Goal: Task Accomplishment & Management: Complete application form

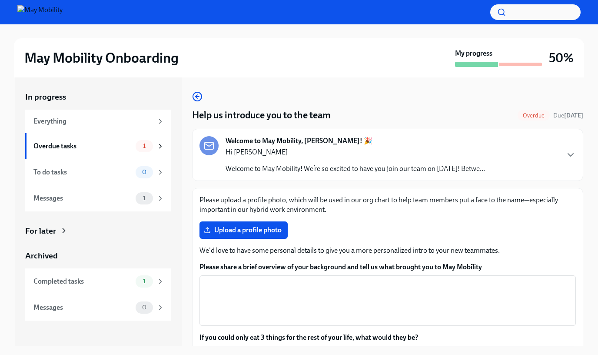
scroll to position [16, 0]
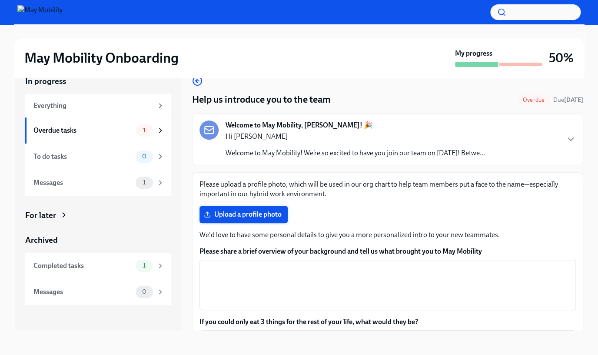
click at [256, 207] on label "Upload a profile photo" at bounding box center [244, 214] width 88 height 17
click at [0, 0] on input "Upload a profile photo" at bounding box center [0, 0] width 0 height 0
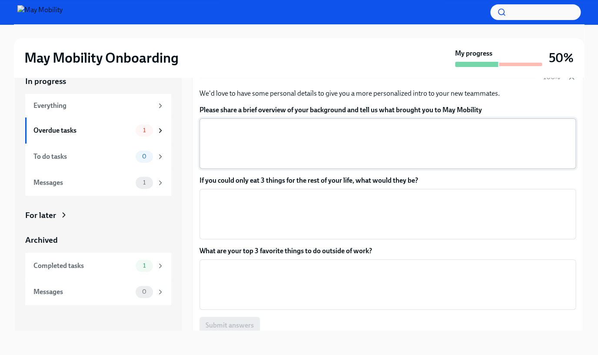
scroll to position [134, 0]
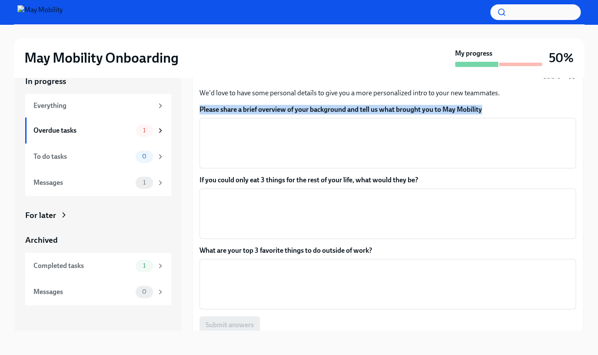
drag, startPoint x: 198, startPoint y: 114, endPoint x: 542, endPoint y: 110, distance: 343.6
click at [542, 110] on div "Please upload a profile photo, which will be used in our org chart to help team…" at bounding box center [387, 189] width 391 height 303
copy label "Please share a brief overview of your background and tell us what brought you t…"
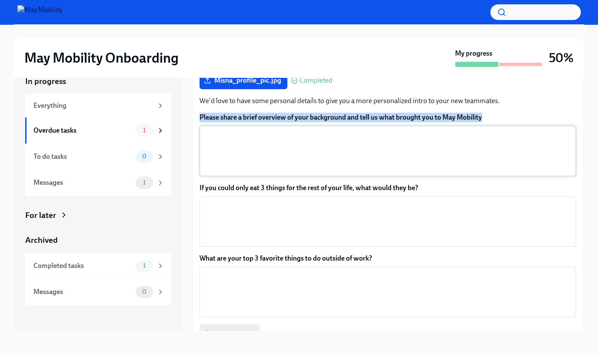
click at [254, 152] on textarea "Please share a brief overview of your background and tell us what brought you t…" at bounding box center [388, 151] width 366 height 42
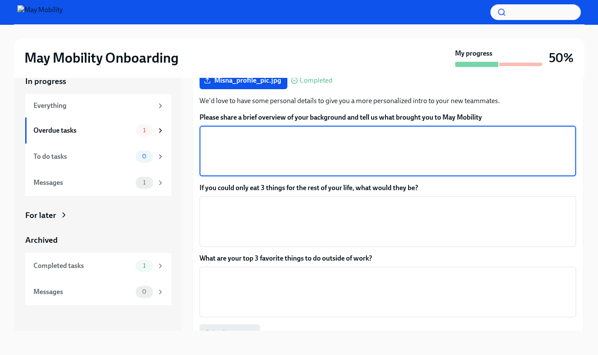
paste textarea "I began my career as an Autonomy Engineer specializing in Motion Planning and R…"
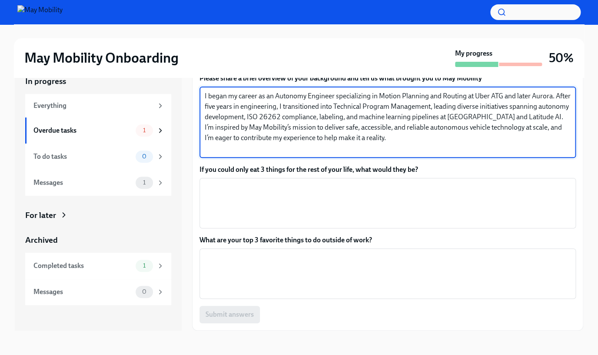
scroll to position [133, 0]
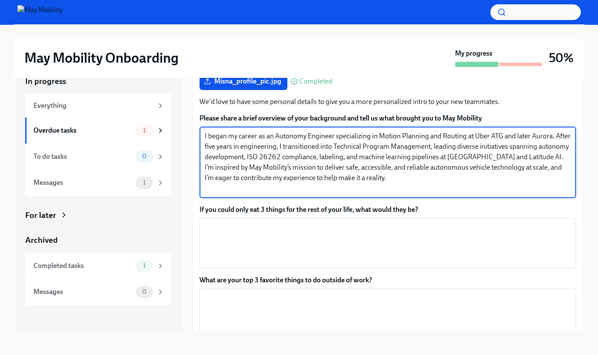
click at [201, 167] on div "I began my career as an Autonomy Engineer specializing in Motion Planning and R…" at bounding box center [388, 162] width 377 height 71
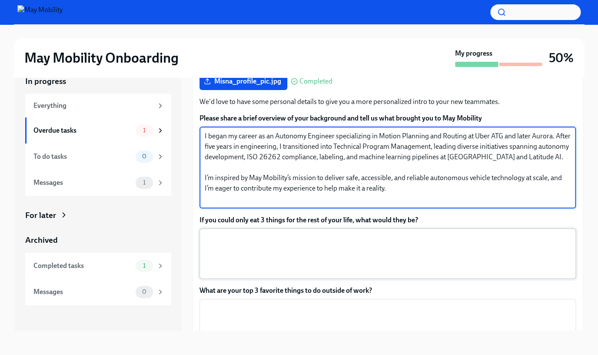
type textarea "I began my career as an Autonomy Engineer specializing in Motion Planning and R…"
click at [265, 266] on textarea "If you could only eat 3 things for the rest of your life, what would they be?" at bounding box center [388, 254] width 366 height 42
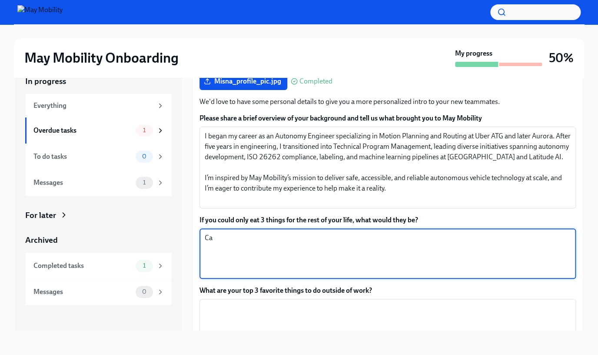
type textarea "C"
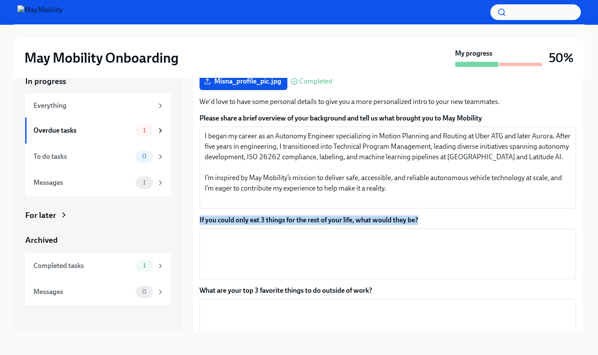
drag, startPoint x: 444, startPoint y: 219, endPoint x: 196, endPoint y: 219, distance: 247.9
click at [196, 218] on div "Please upload a profile photo, which will be used in our org chart to help team…" at bounding box center [387, 210] width 391 height 342
copy label "If you could only eat 3 things for the rest of your life, what would they be?"
click at [352, 232] on div "x ​" at bounding box center [388, 253] width 377 height 50
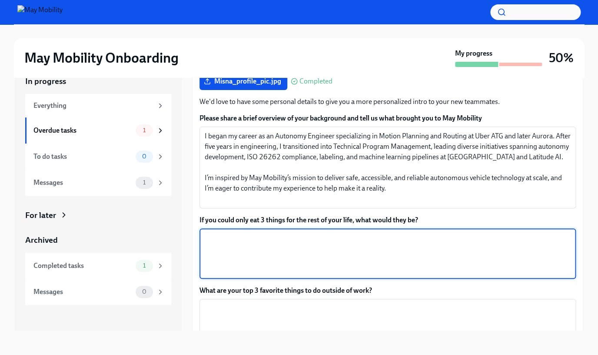
paste textarea "Caesar salad, chocolate mousse cake, and dosa"
click at [357, 238] on textarea "Caesar salad, chocolate mousse cake, and dosa (crisy lentil and rice crepe/0" at bounding box center [388, 254] width 366 height 42
click at [442, 233] on div "Caesar salad, chocolate mousse cake, and dosa (crispy lentil and rice crepe/0 x…" at bounding box center [388, 253] width 377 height 50
click at [440, 237] on textarea "Caesar salad, chocolate mousse cake, and dosa (crispy lentil and rice crepe/0" at bounding box center [388, 254] width 366 height 42
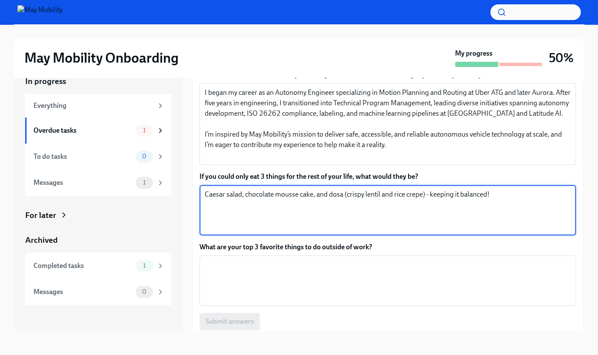
scroll to position [184, 0]
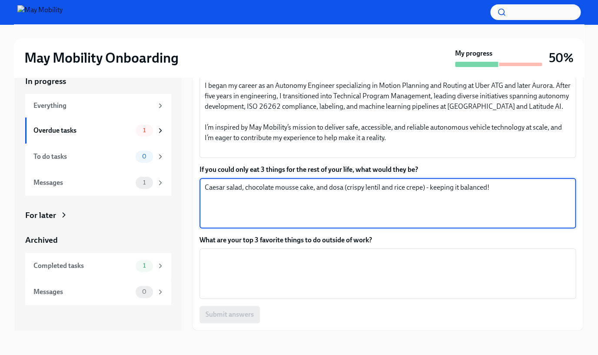
type textarea "Caesar salad, chocolate mousse cake, and dosa (crispy lentil and rice crepe) - …"
click at [425, 264] on textarea "What are your top 3 favorite things to do outside of work?" at bounding box center [388, 274] width 366 height 42
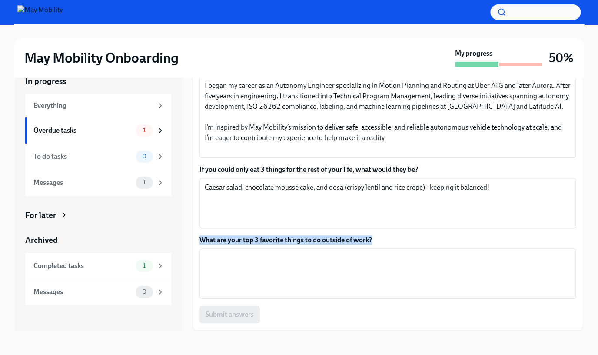
drag, startPoint x: 381, startPoint y: 246, endPoint x: 195, endPoint y: 238, distance: 186.3
click at [195, 238] on div "Please upload a profile photo, which will be used in our org chart to help team…" at bounding box center [387, 160] width 391 height 342
copy label "What are your top 3 favorite things to do outside of work?"
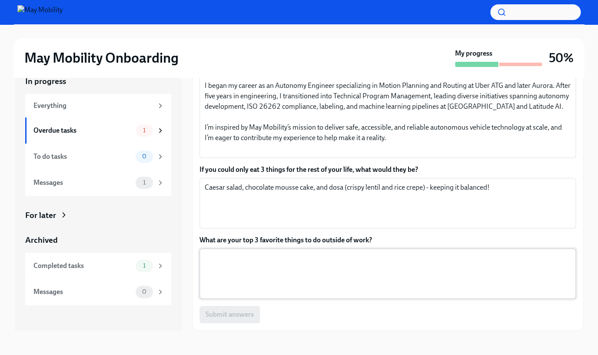
click at [322, 269] on textarea "What are your top 3 favorite things to do outside of work?" at bounding box center [388, 274] width 366 height 42
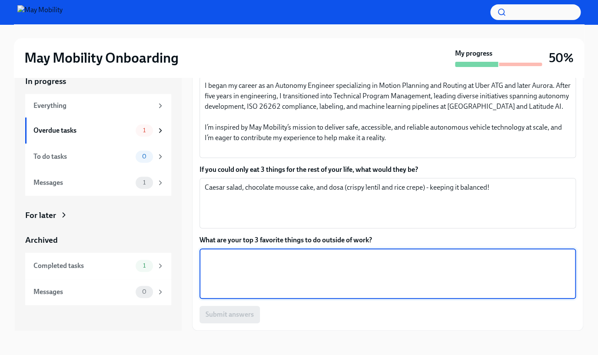
paste textarea "baking sweet treats with a healthy twist, hiking or camping with my family, or …"
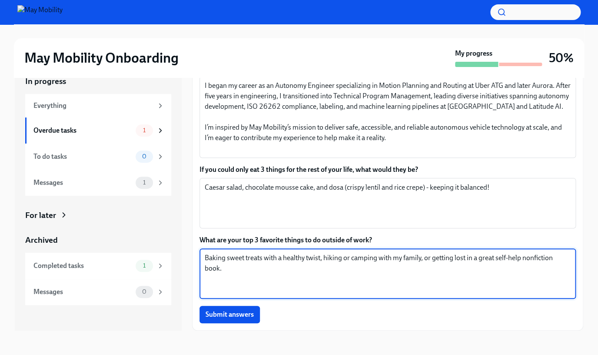
click at [351, 259] on textarea "Baking sweet treats with a healthy twist, hiking or camping with my family, or …" at bounding box center [388, 274] width 366 height 42
drag, startPoint x: 447, startPoint y: 258, endPoint x: 481, endPoint y: 254, distance: 34.6
click at [481, 254] on textarea "Baking sweet treats with a healthy twist, hiking and/or camping with my family,…" at bounding box center [388, 274] width 366 height 42
drag, startPoint x: 486, startPoint y: 256, endPoint x: 447, endPoint y: 256, distance: 39.1
click at [447, 256] on textarea "Baking sweet treats with a healthy twist, hiking and/or camping with my family,…" at bounding box center [388, 274] width 366 height 42
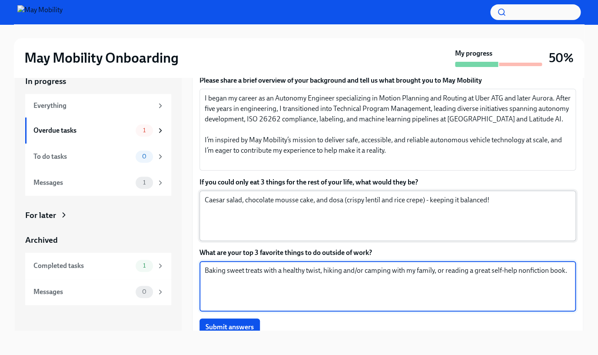
scroll to position [172, 0]
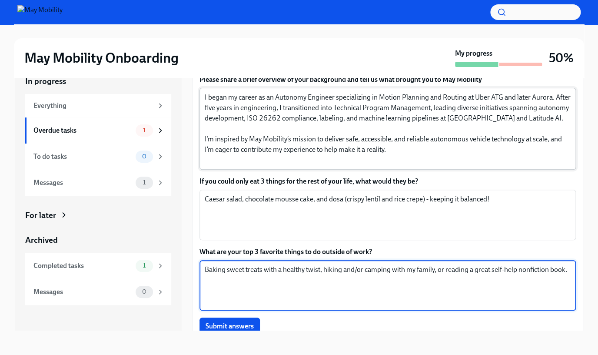
type textarea "Baking sweet treats with a healthy twist, hiking and/or camping with my family,…"
click at [358, 100] on textarea "I began my career as an Autonomy Engineer specializing in Motion Planning and R…" at bounding box center [388, 128] width 366 height 73
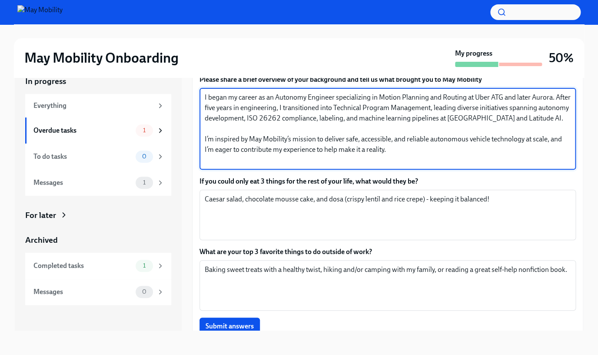
click at [358, 100] on textarea "I began my career as an Autonomy Engineer specializing in Motion Planning and R…" at bounding box center [388, 128] width 366 height 73
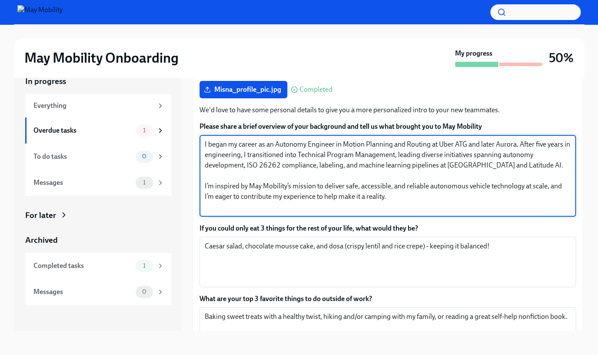
scroll to position [123, 0]
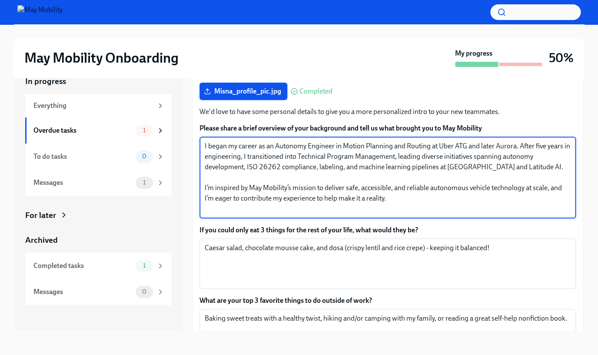
type textarea "I began my career as an Autonomy Engineer in Motion Planning and Routing at Ube…"
click at [257, 94] on span "Misna_profile_pic.jpg" at bounding box center [244, 91] width 76 height 9
click at [0, 0] on input "Misna_profile_pic.jpg" at bounding box center [0, 0] width 0 height 0
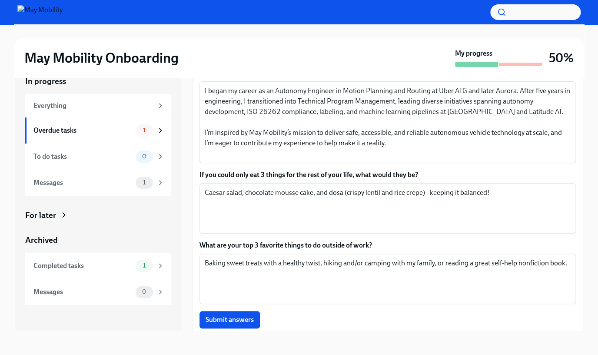
scroll to position [184, 0]
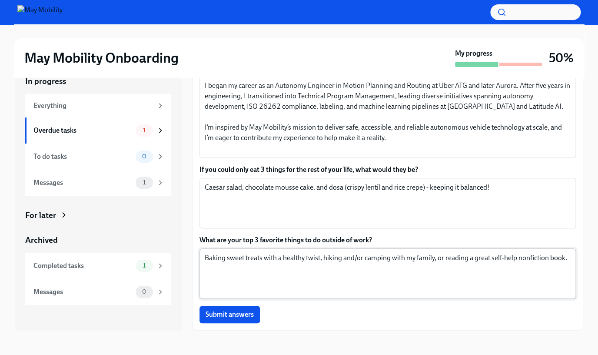
click at [447, 258] on textarea "Baking sweet treats with a healthy twist, hiking and/or camping with my family,…" at bounding box center [388, 274] width 366 height 42
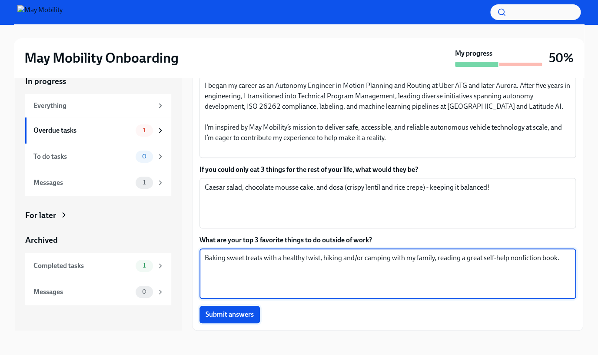
type textarea "Baking sweet treats with a healthy twist, hiking and/or camping with my family,…"
click at [241, 317] on span "Submit answers" at bounding box center [230, 314] width 48 height 9
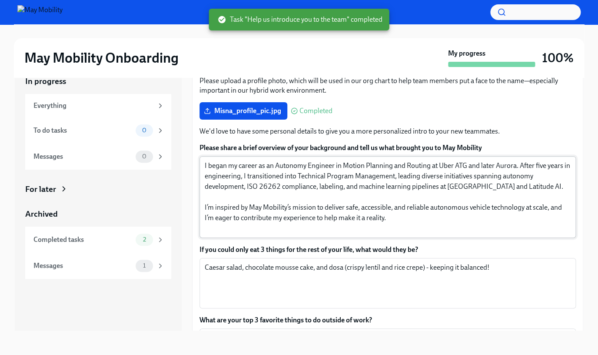
scroll to position [85, 0]
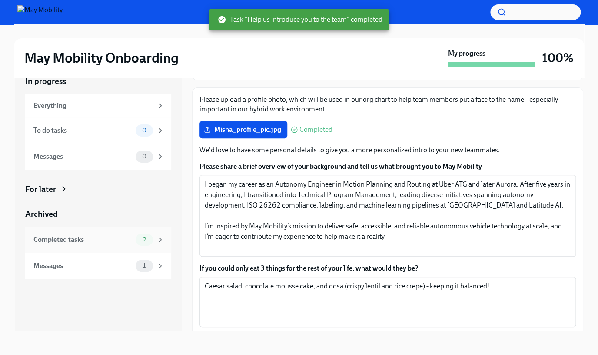
click at [94, 245] on div "Completed tasks 2" at bounding box center [98, 240] width 131 height 12
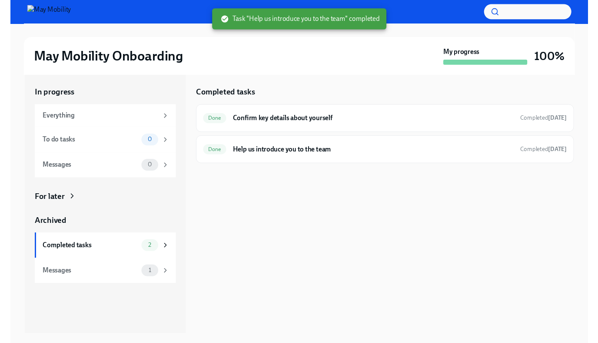
scroll to position [2, 0]
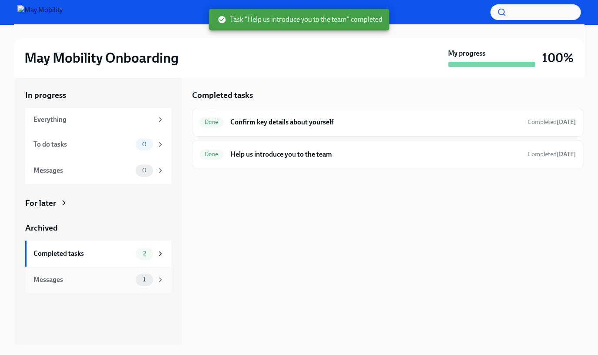
click at [95, 274] on div "Messages 1" at bounding box center [98, 280] width 131 height 12
